Goal: Information Seeking & Learning: Learn about a topic

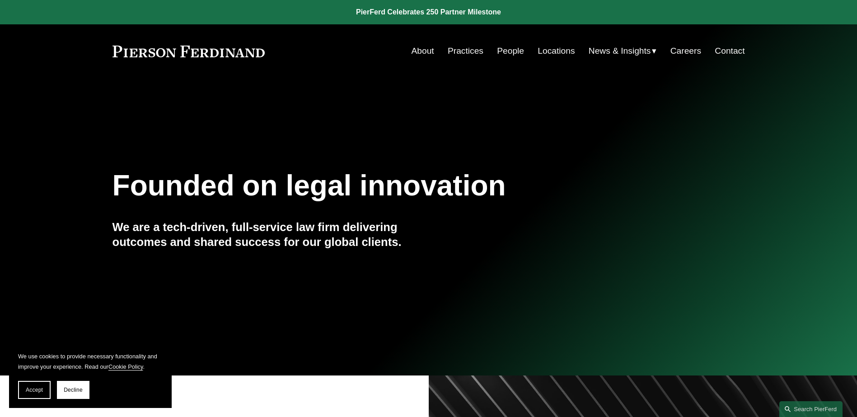
click at [499, 54] on link "People" at bounding box center [510, 50] width 27 height 17
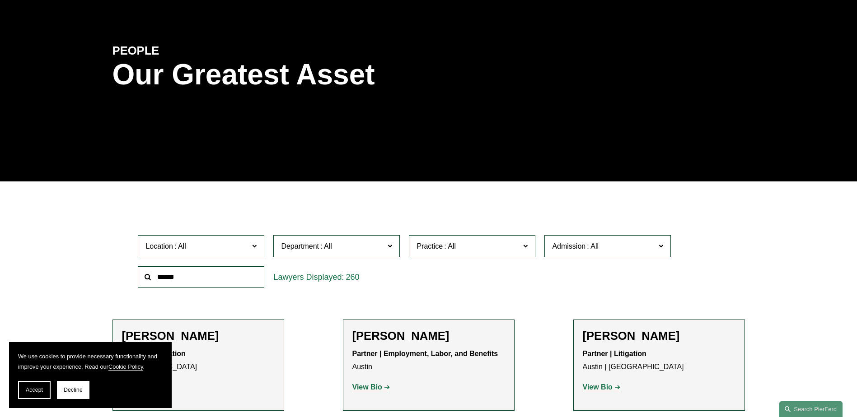
scroll to position [90, 0]
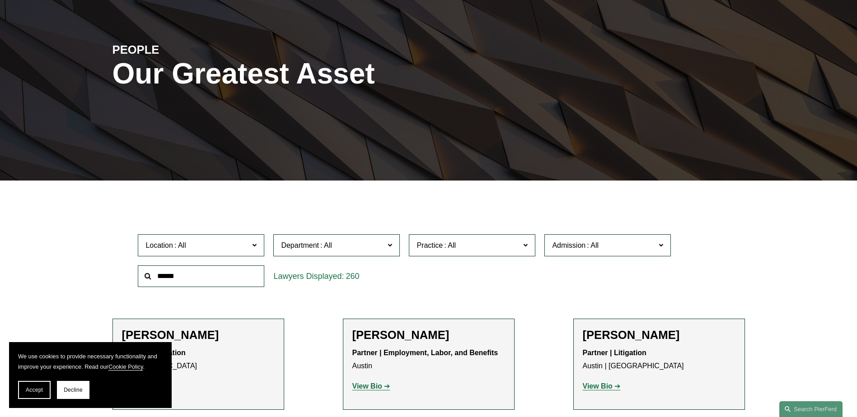
click at [203, 273] on input "text" at bounding box center [201, 277] width 126 height 22
type input "*******"
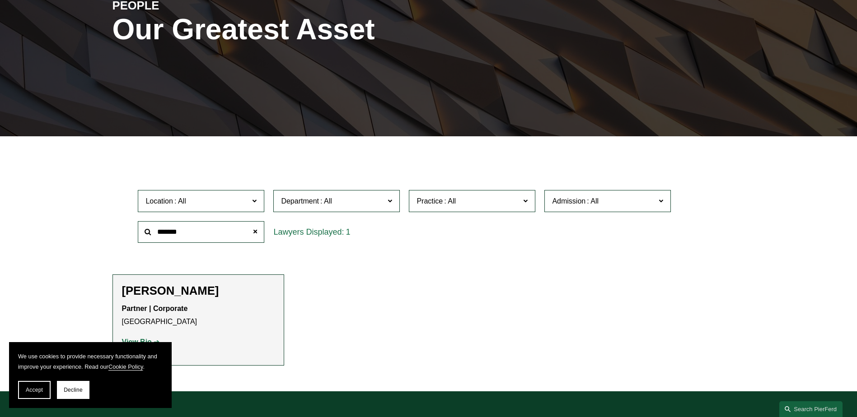
click at [137, 293] on h2 "[PERSON_NAME]" at bounding box center [198, 291] width 153 height 14
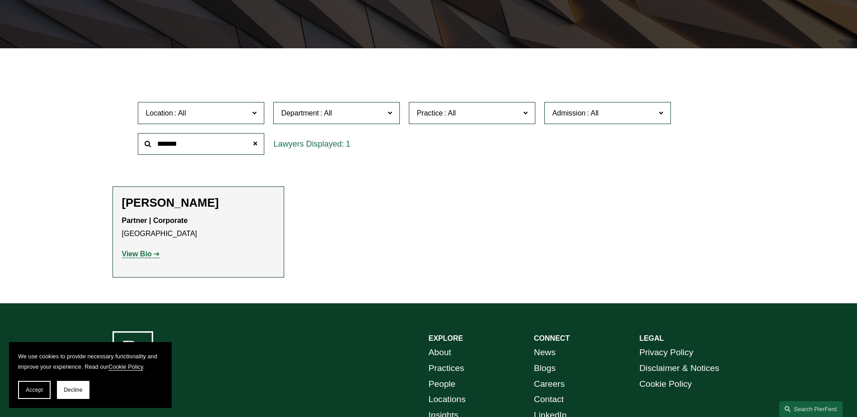
click at [141, 262] on div "Lauren Parsons Langham Partner | Corporate Tampa View Bio Location: Tampa; Depa…" at bounding box center [198, 232] width 153 height 72
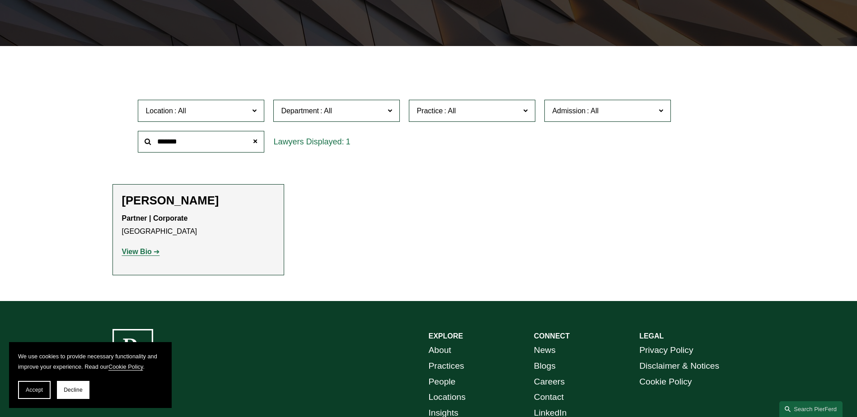
click at [141, 257] on p "View Bio" at bounding box center [198, 252] width 153 height 13
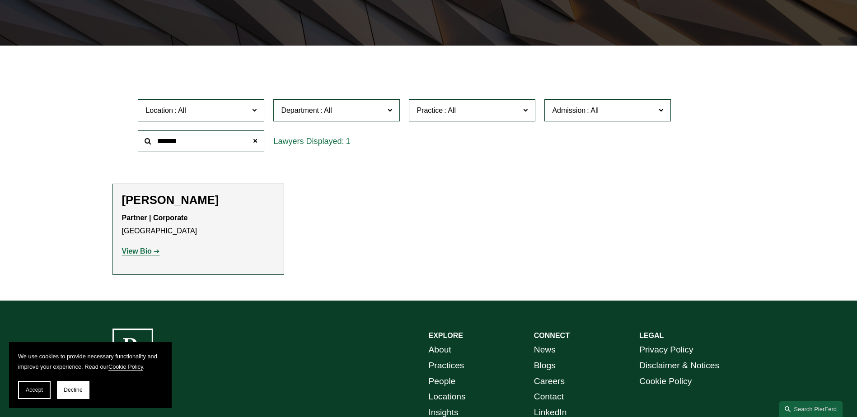
click at [141, 254] on strong "View Bio" at bounding box center [137, 252] width 30 height 8
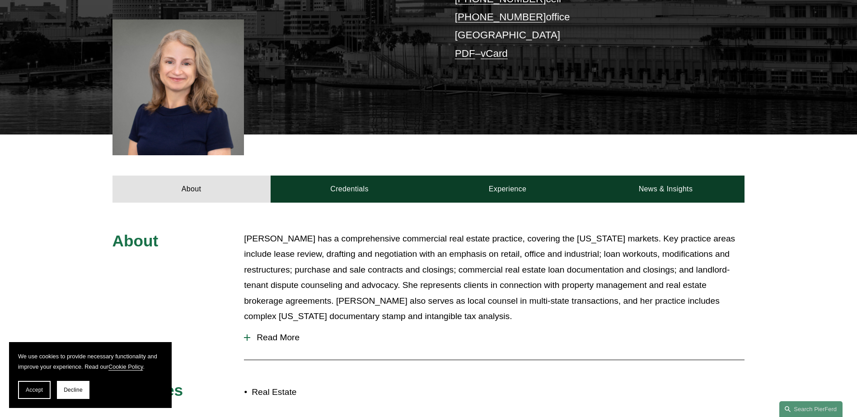
scroll to position [226, 0]
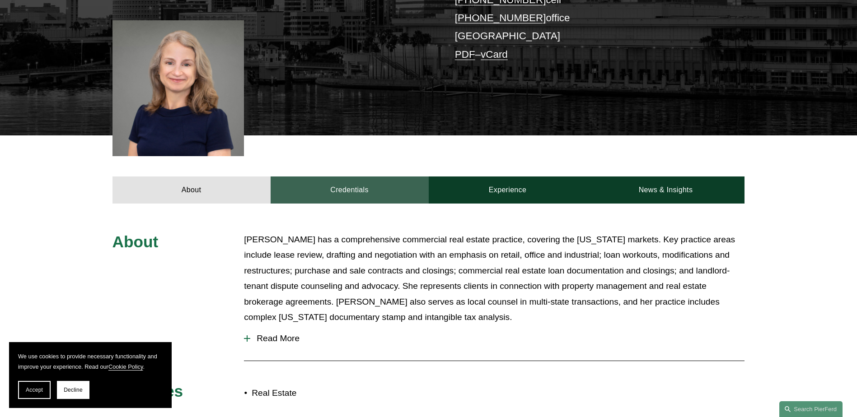
click at [335, 201] on link "Credentials" at bounding box center [350, 190] width 158 height 27
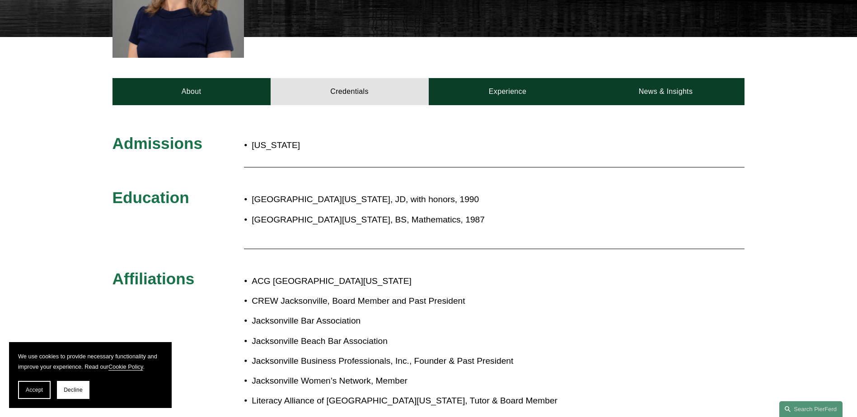
scroll to position [324, 0]
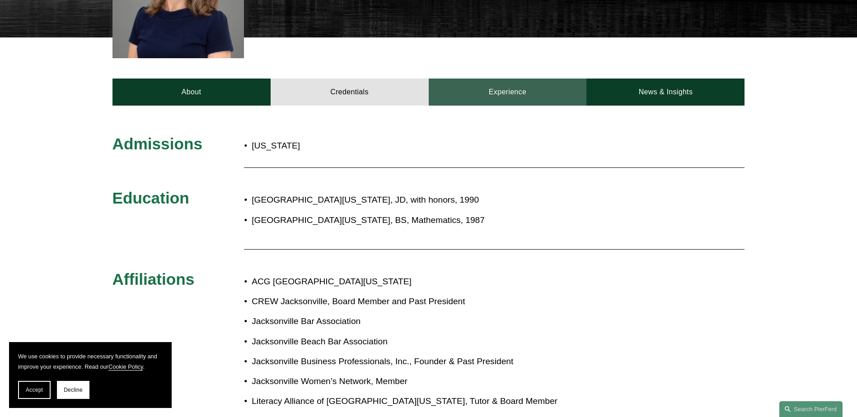
click at [532, 85] on link "Experience" at bounding box center [508, 92] width 158 height 27
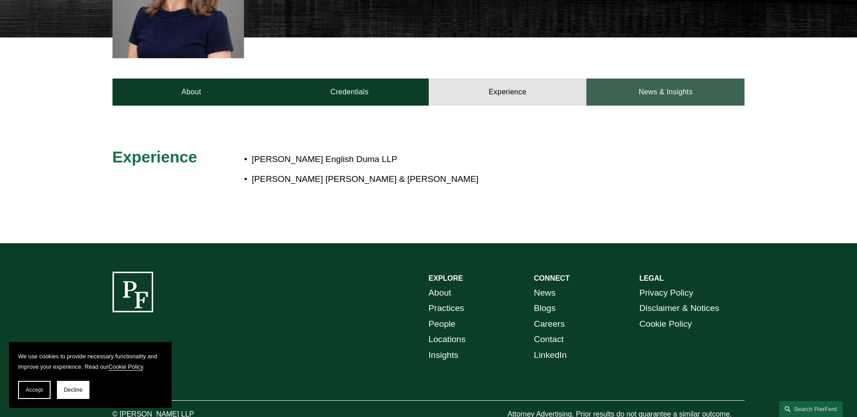
click at [659, 93] on link "News & Insights" at bounding box center [665, 92] width 158 height 27
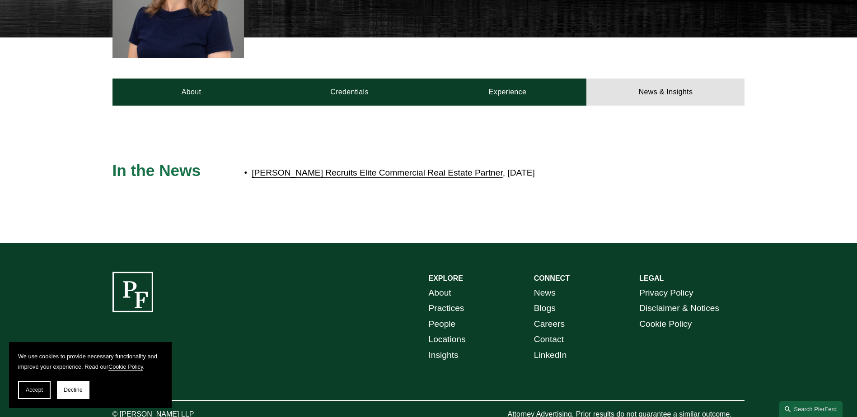
click at [292, 174] on link "Pierson Ferdinand Recruits Elite Commercial Real Estate Partner" at bounding box center [377, 172] width 251 height 9
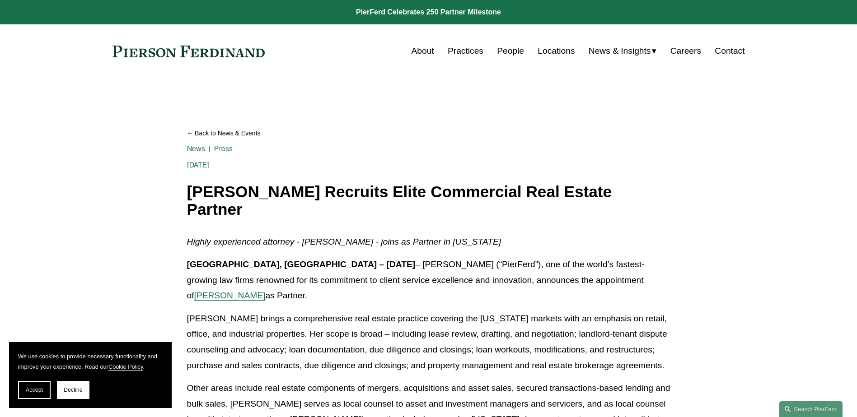
click at [413, 53] on link "About" at bounding box center [423, 50] width 23 height 17
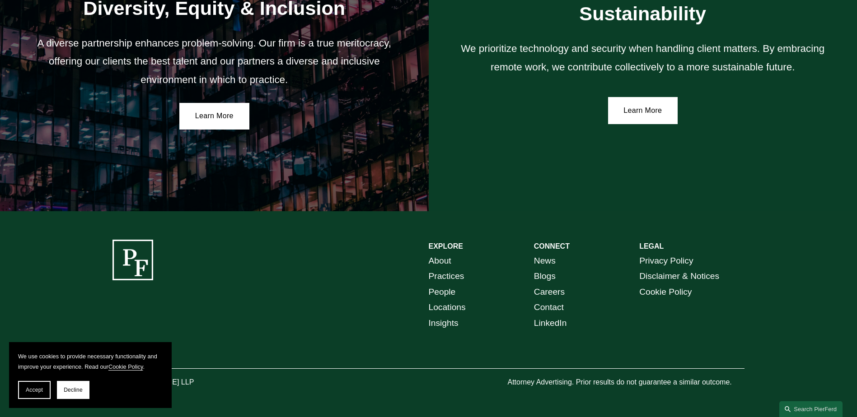
scroll to position [1661, 0]
